Goal: Transaction & Acquisition: Purchase product/service

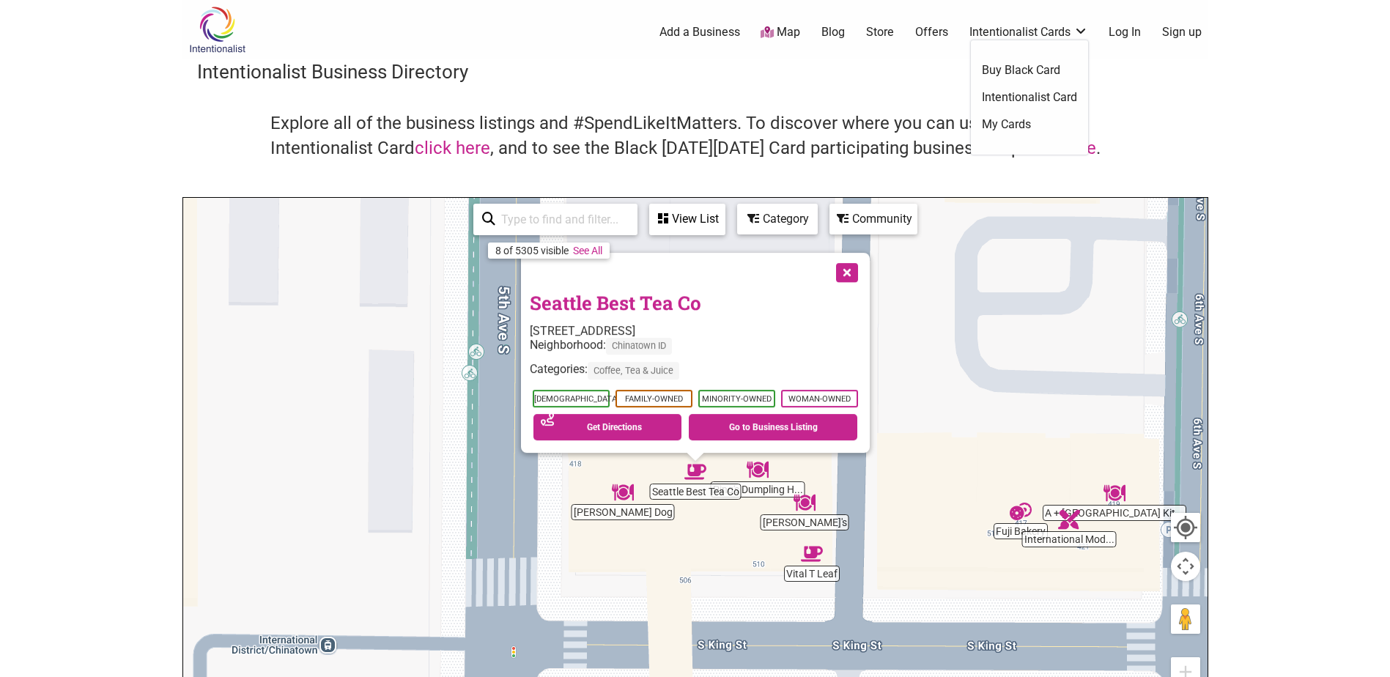
click at [1024, 100] on link "Intentionalist Card" at bounding box center [1029, 97] width 95 height 16
click at [1018, 95] on link "Intentionalist Card" at bounding box center [1029, 97] width 95 height 16
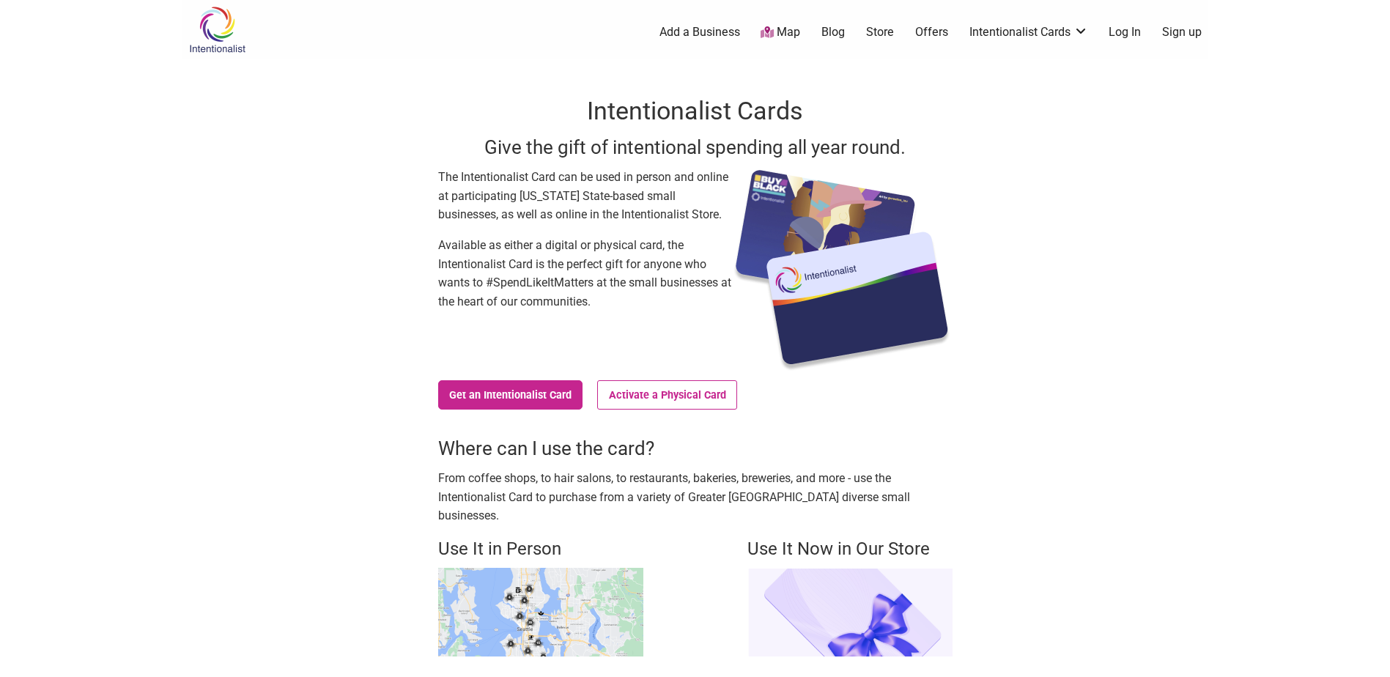
click at [770, 36] on icon at bounding box center [766, 32] width 13 height 12
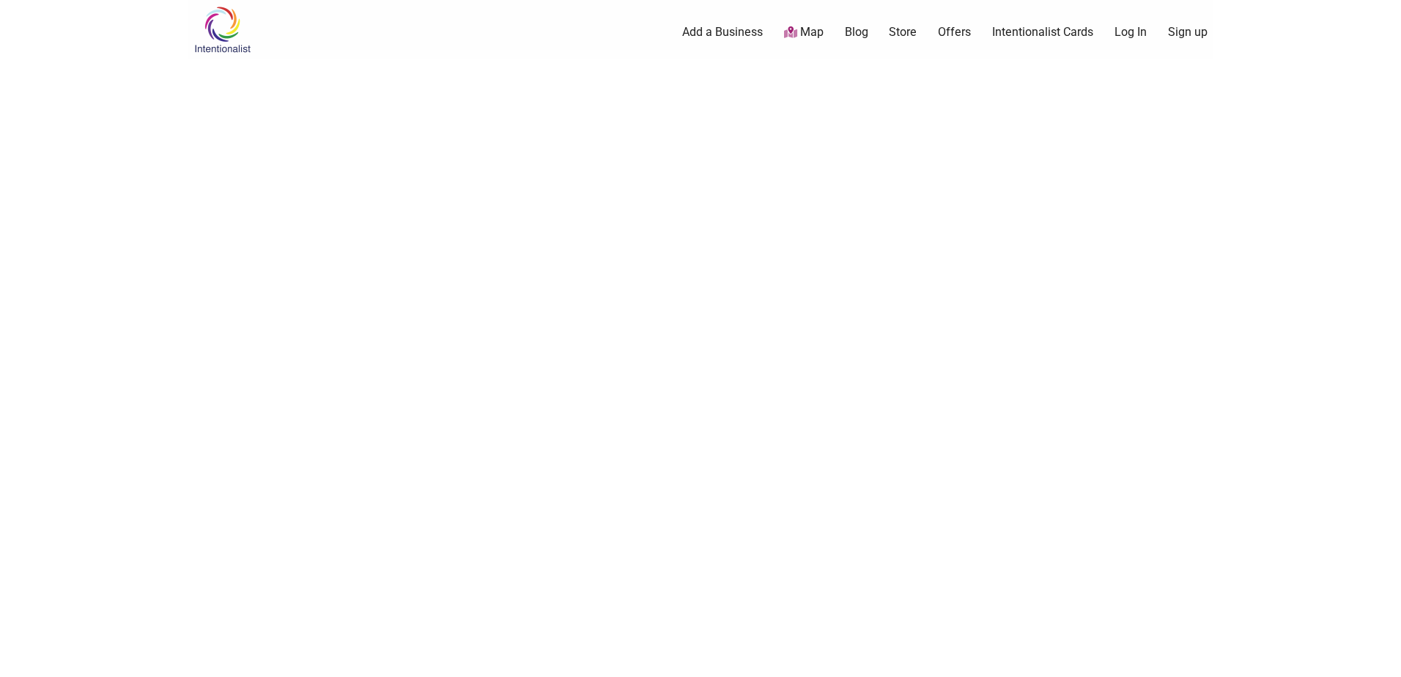
click at [795, 33] on link "Map" at bounding box center [804, 32] width 40 height 17
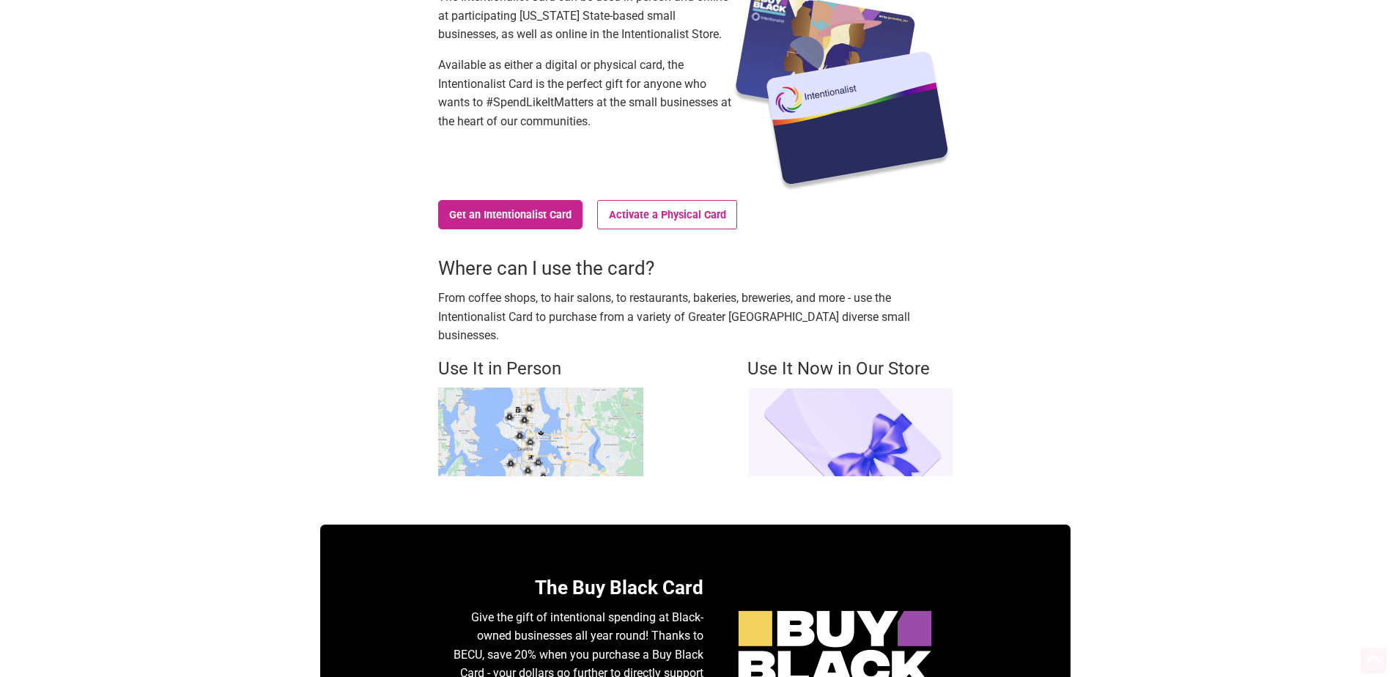
scroll to position [220, 0]
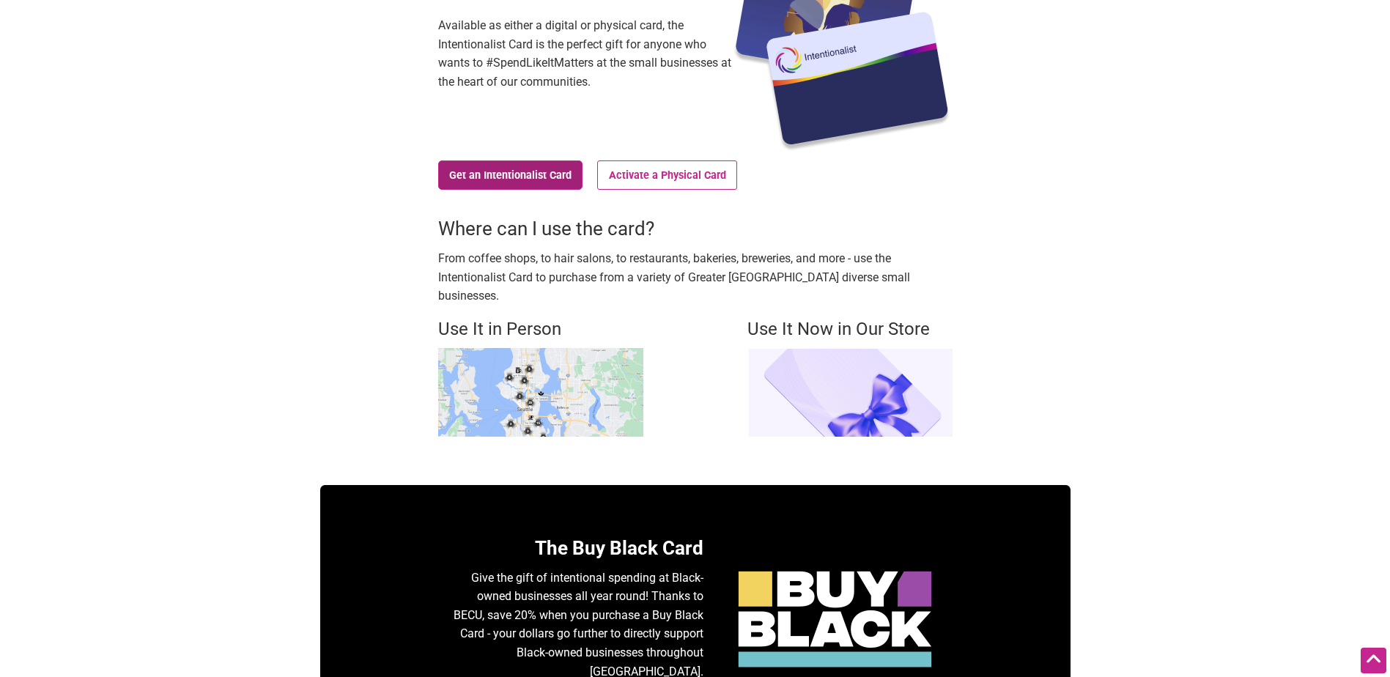
click at [511, 174] on link "Get an Intentionalist Card" at bounding box center [510, 174] width 145 height 29
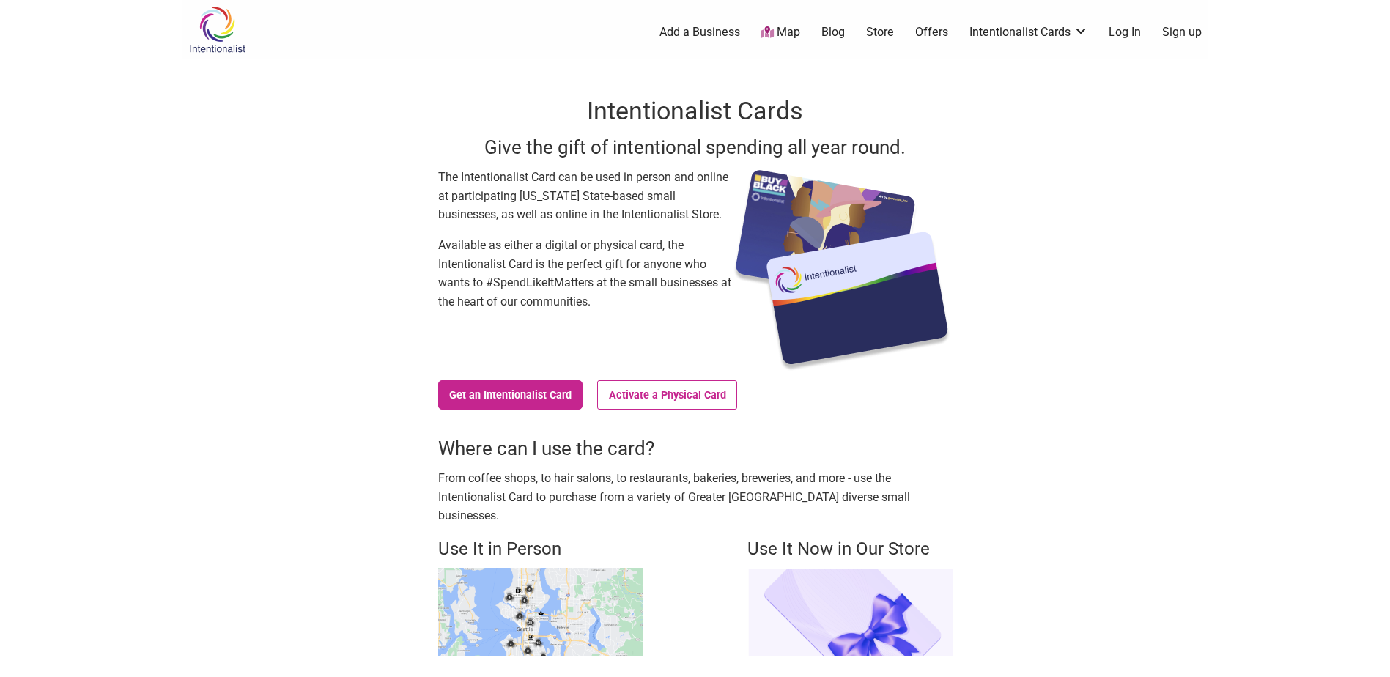
click at [196, 37] on img at bounding box center [217, 30] width 70 height 48
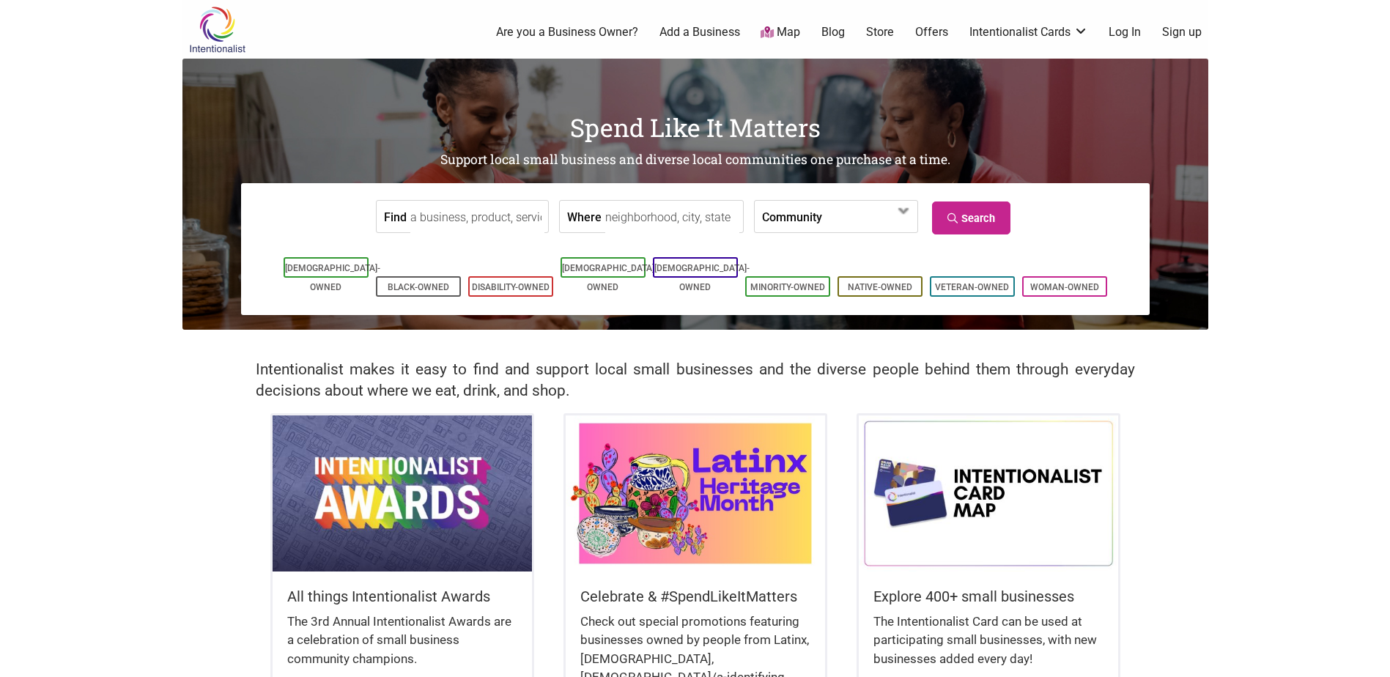
click at [476, 214] on input "Find" at bounding box center [477, 217] width 134 height 33
type input "Seattle's Best Tea"
click at [963, 207] on link "Search" at bounding box center [971, 217] width 78 height 33
